Goal: Find specific page/section: Find specific page/section

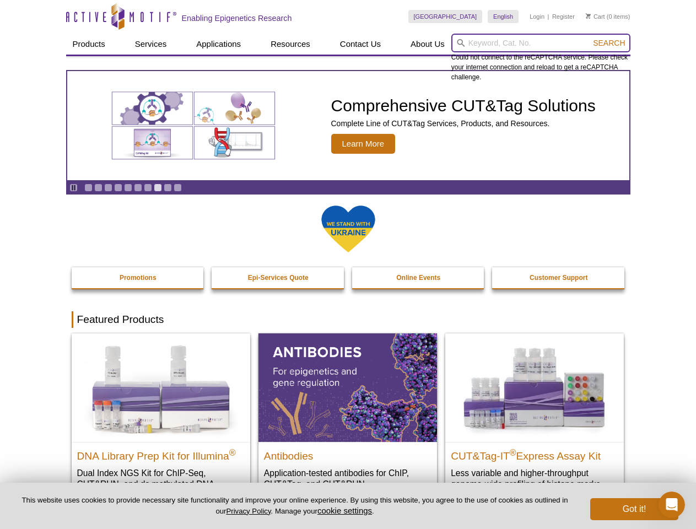
click at [540, 43] on input "search" at bounding box center [540, 43] width 179 height 19
click at [609, 43] on span "Search" at bounding box center [609, 43] width 32 height 9
click at [73, 187] on icon "Pause" at bounding box center [73, 187] width 7 height 7
click at [88, 187] on link "Go to slide 1" at bounding box center [88, 187] width 8 height 8
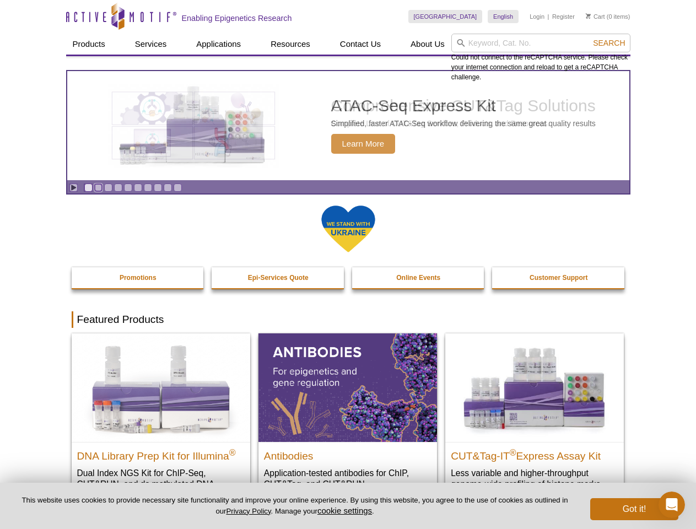
click at [98, 187] on link "Go to slide 2" at bounding box center [98, 187] width 8 height 8
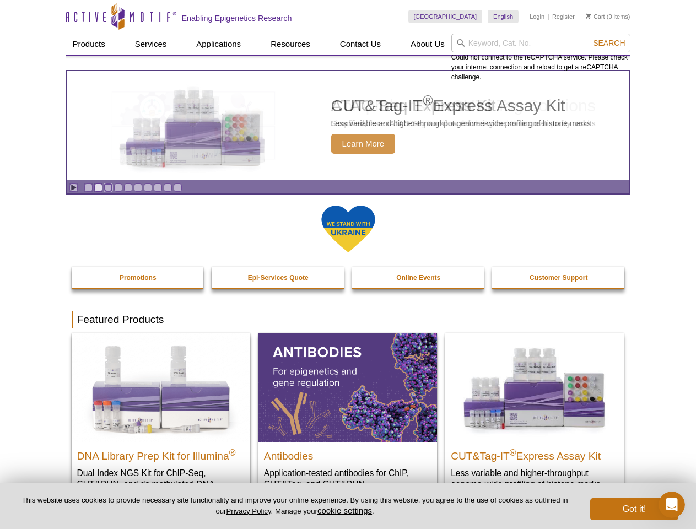
click at [108, 187] on link "Go to slide 3" at bounding box center [108, 187] width 8 height 8
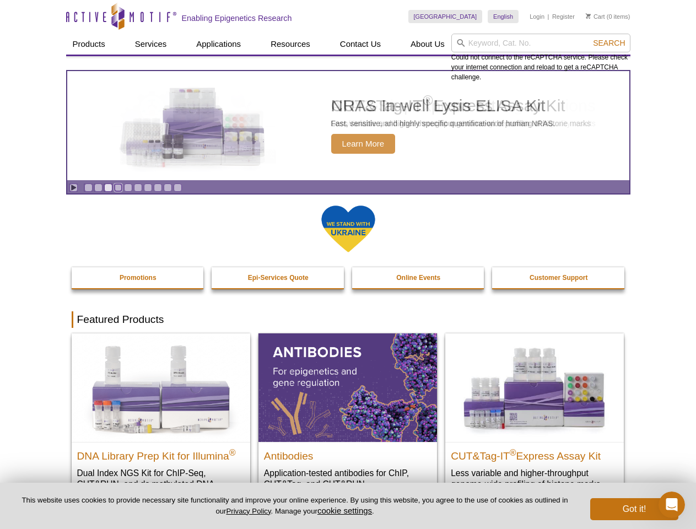
click at [118, 187] on link "Go to slide 4" at bounding box center [118, 187] width 8 height 8
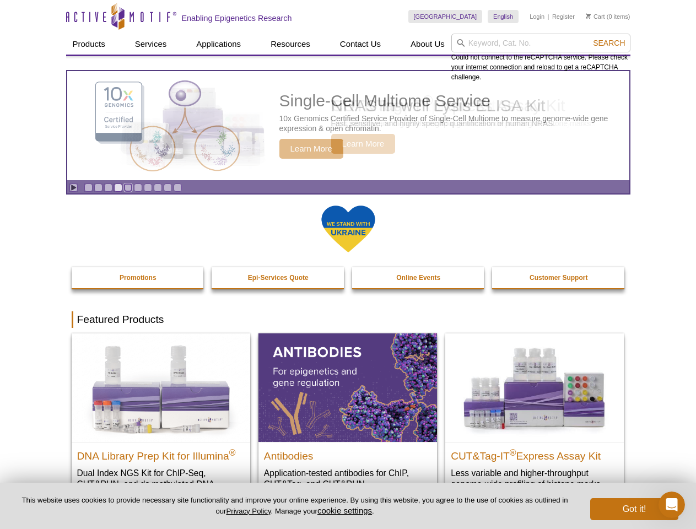
click at [128, 187] on link "Go to slide 5" at bounding box center [128, 187] width 8 height 8
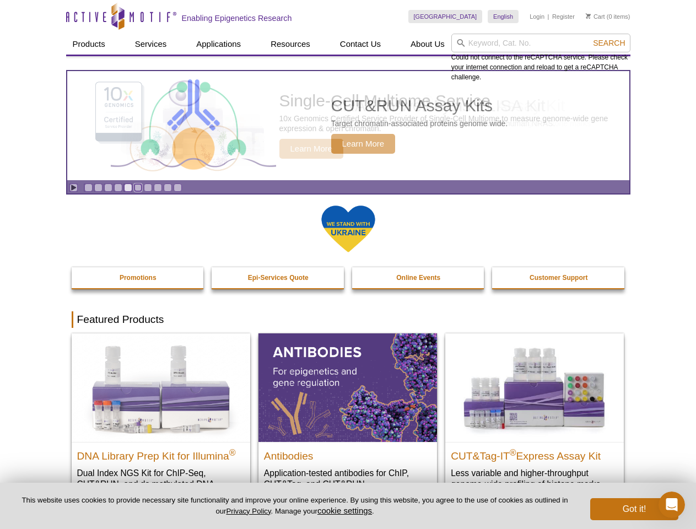
click at [138, 187] on link "Go to slide 6" at bounding box center [138, 187] width 8 height 8
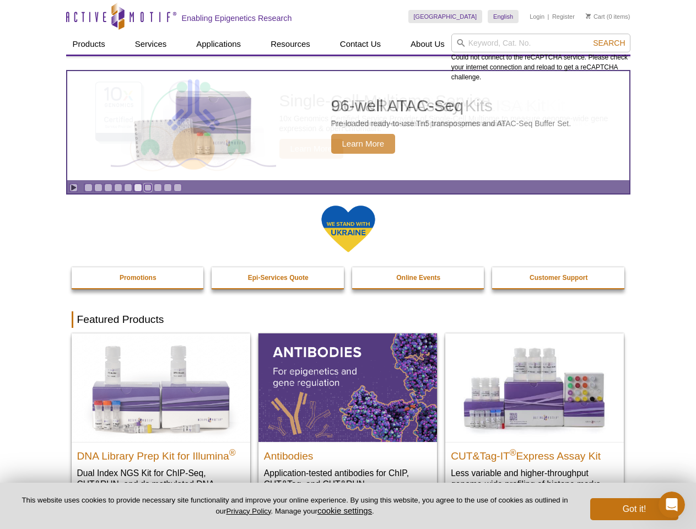
click at [148, 187] on link "Go to slide 7" at bounding box center [148, 187] width 8 height 8
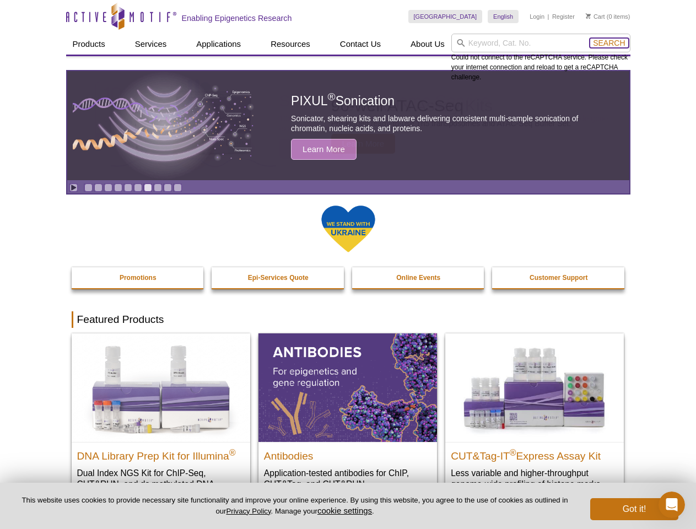
click at [609, 43] on span "Search" at bounding box center [609, 43] width 32 height 9
